Goal: Check status: Check status

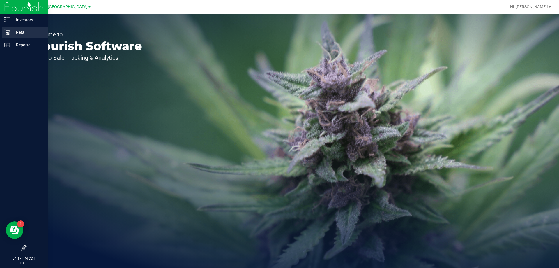
click at [13, 28] on div "Retail" at bounding box center [25, 33] width 46 height 12
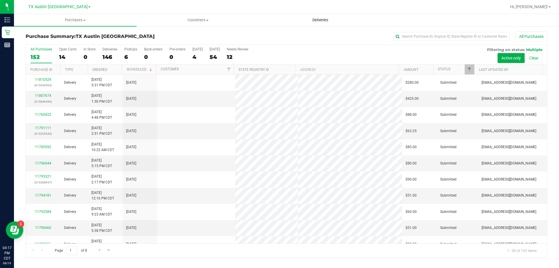
click at [326, 21] on span "Deliveries" at bounding box center [321, 19] width 32 height 5
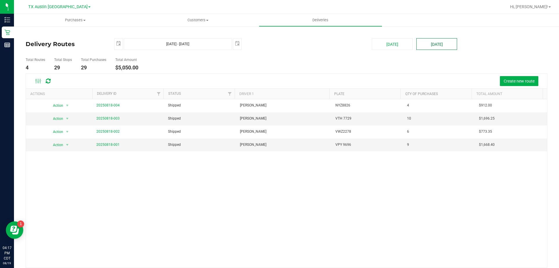
click at [440, 44] on button "[DATE]" at bounding box center [437, 44] width 41 height 12
type input "[DATE] - [DATE]"
type input "[DATE]"
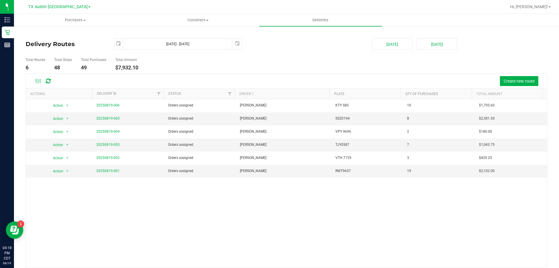
click at [88, 7] on span at bounding box center [89, 6] width 2 height 1
click at [60, 34] on link "TX San Antonio Retail" at bounding box center [59, 36] width 85 height 8
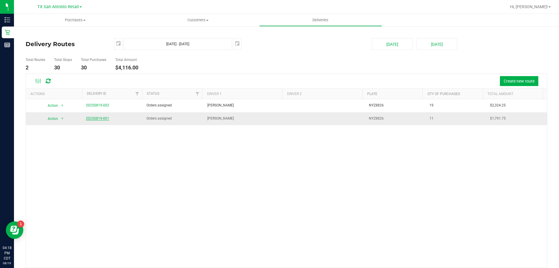
click at [103, 117] on link "20250819-001" at bounding box center [97, 118] width 23 height 4
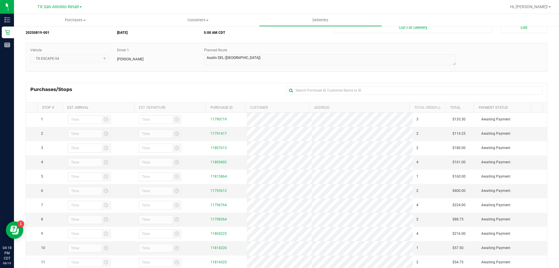
scroll to position [71, 0]
